Goal: Task Accomplishment & Management: Use online tool/utility

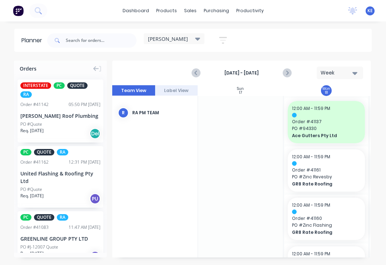
scroll to position [11, 0]
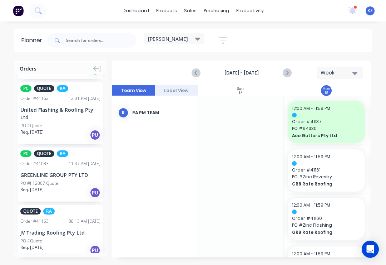
scroll to position [64, 0]
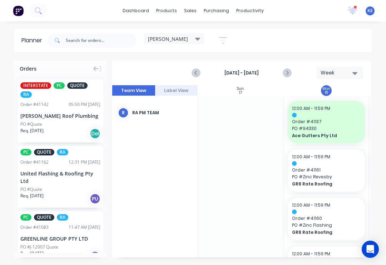
scroll to position [3, 6]
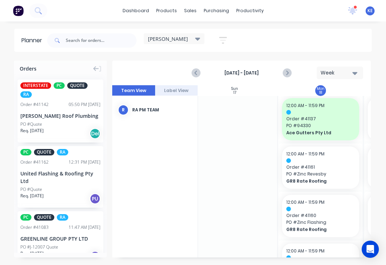
click at [101, 70] on icon at bounding box center [100, 69] width 2 height 6
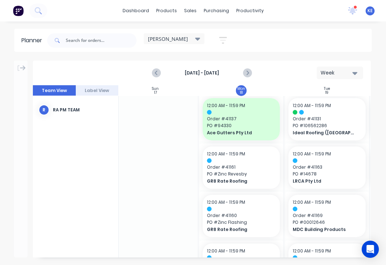
click at [184, 36] on div "[PERSON_NAME]" at bounding box center [174, 38] width 52 height 6
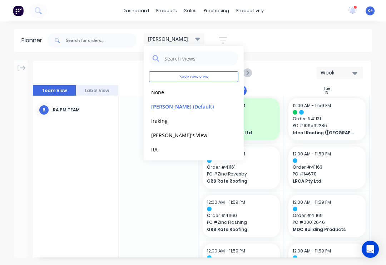
click at [161, 150] on button "RA" at bounding box center [187, 149] width 76 height 8
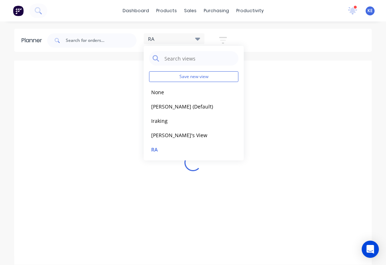
scroll to position [0, 916]
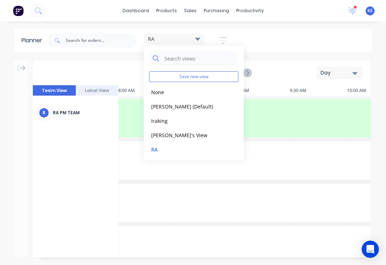
click at [193, 34] on div "RA" at bounding box center [174, 38] width 61 height 11
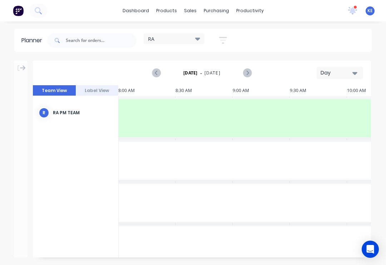
click at [346, 74] on div "Day" at bounding box center [337, 73] width 33 height 8
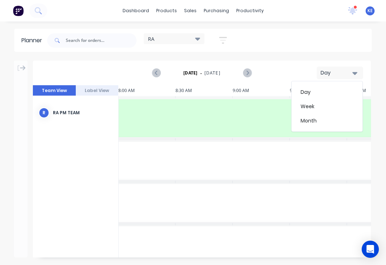
click at [331, 104] on div "Week" at bounding box center [327, 106] width 71 height 14
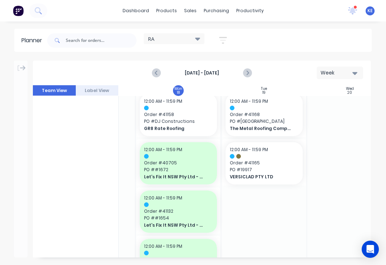
scroll to position [152, 74]
